Goal: Use online tool/utility: Utilize a website feature to perform a specific function

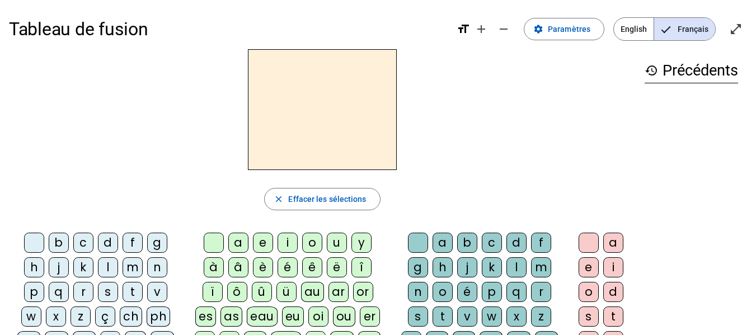
click at [136, 270] on div "m" at bounding box center [133, 267] width 20 height 20
drag, startPoint x: 241, startPoint y: 244, endPoint x: 237, endPoint y: 250, distance: 6.8
click at [240, 245] on div "a" at bounding box center [238, 243] width 20 height 20
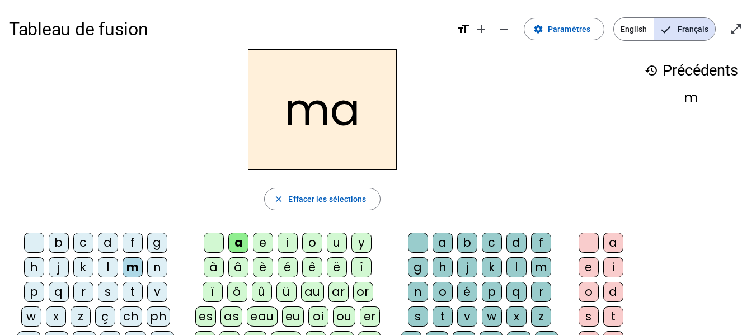
click at [103, 272] on div "l" at bounding box center [108, 267] width 20 height 20
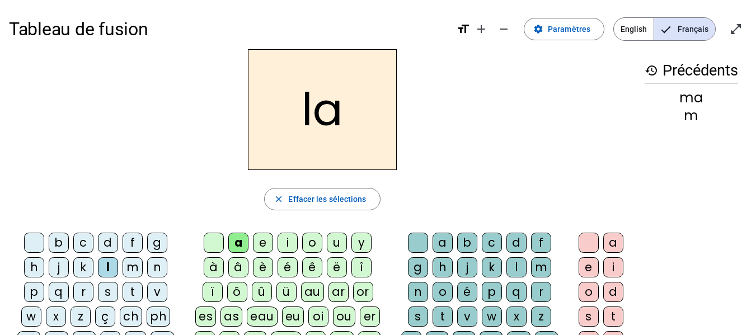
click at [261, 240] on div "e" at bounding box center [263, 243] width 20 height 20
click at [107, 241] on div "d" at bounding box center [108, 243] width 20 height 20
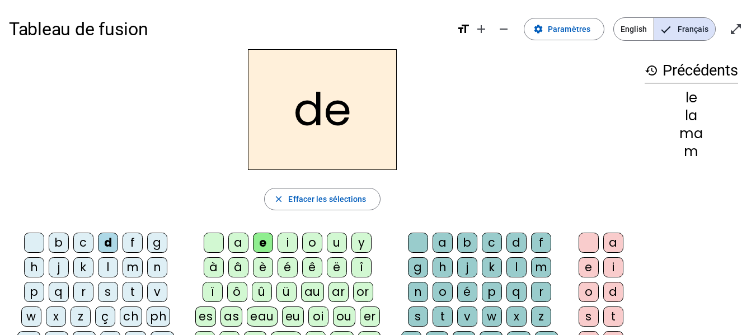
click at [330, 242] on div "u" at bounding box center [337, 243] width 20 height 20
click at [129, 291] on div "t" at bounding box center [133, 292] width 20 height 20
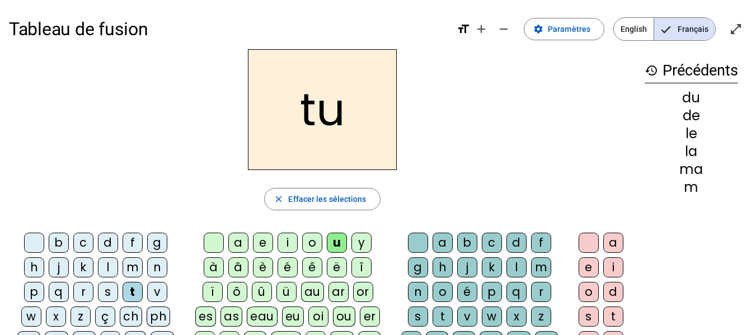
click at [238, 248] on div "a" at bounding box center [238, 243] width 20 height 20
click at [258, 242] on div "e" at bounding box center [263, 243] width 20 height 20
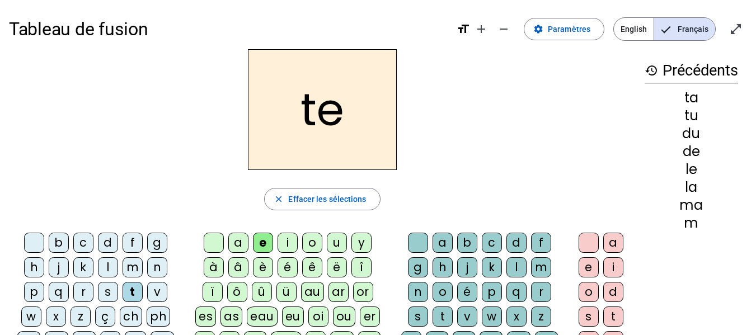
click at [132, 269] on div "m" at bounding box center [133, 267] width 20 height 20
